Goal: Navigation & Orientation: Find specific page/section

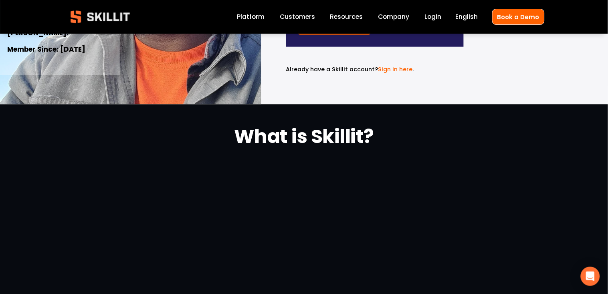
scroll to position [242, 0]
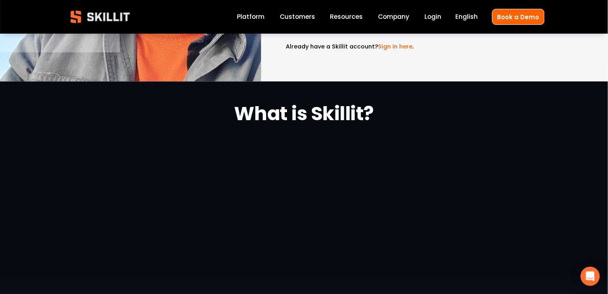
click at [432, 20] on link "Login" at bounding box center [433, 17] width 17 height 11
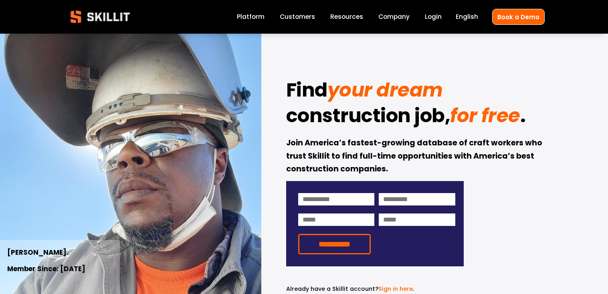
scroll to position [242, 0]
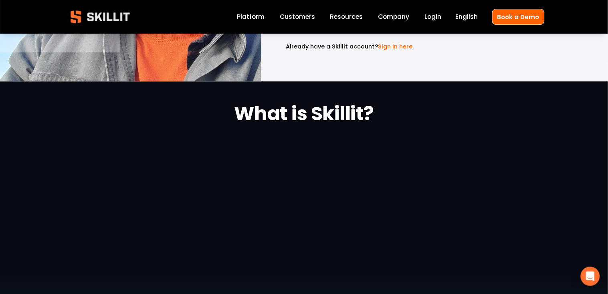
click at [430, 17] on link "Login" at bounding box center [433, 17] width 17 height 11
